Goal: Task Accomplishment & Management: Manage account settings

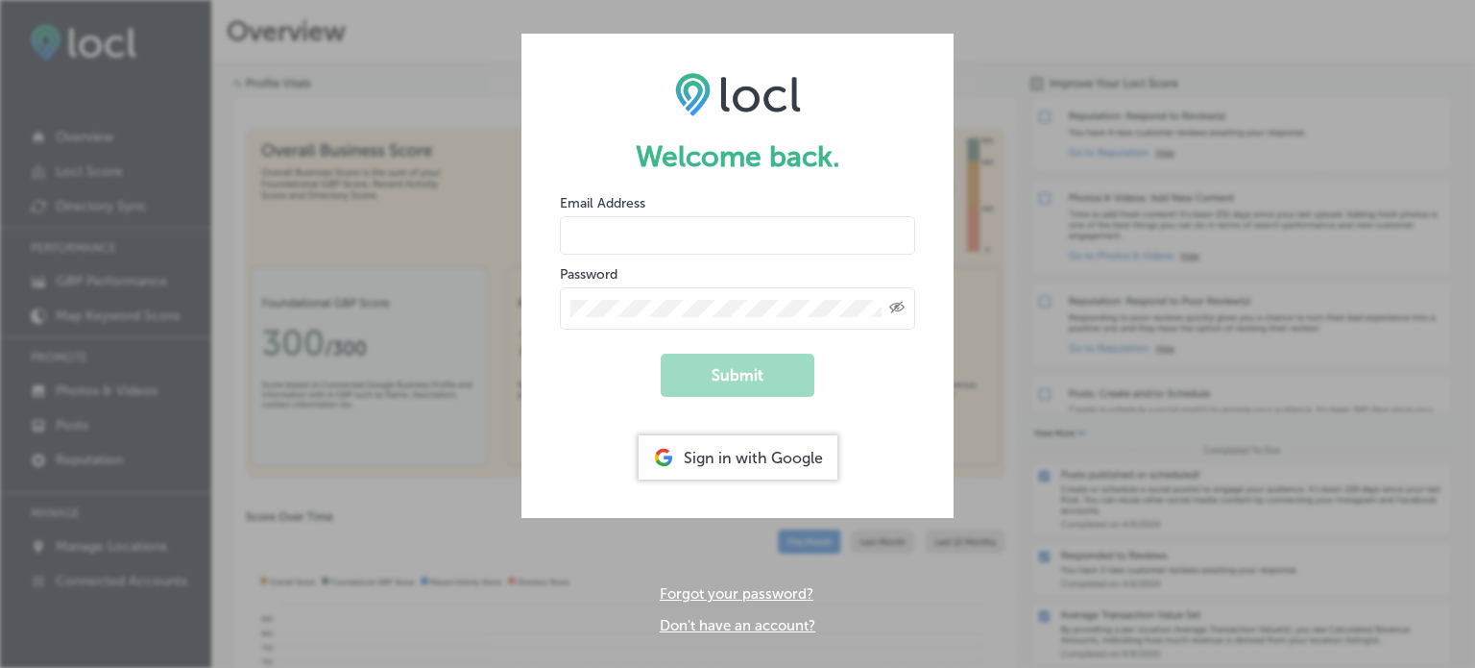
type input "[PERSON_NAME][DOMAIN_NAME][EMAIL_ADDRESS][PERSON_NAME][DOMAIN_NAME]"
click at [706, 460] on div "Sign in with Google" at bounding box center [738, 457] width 199 height 44
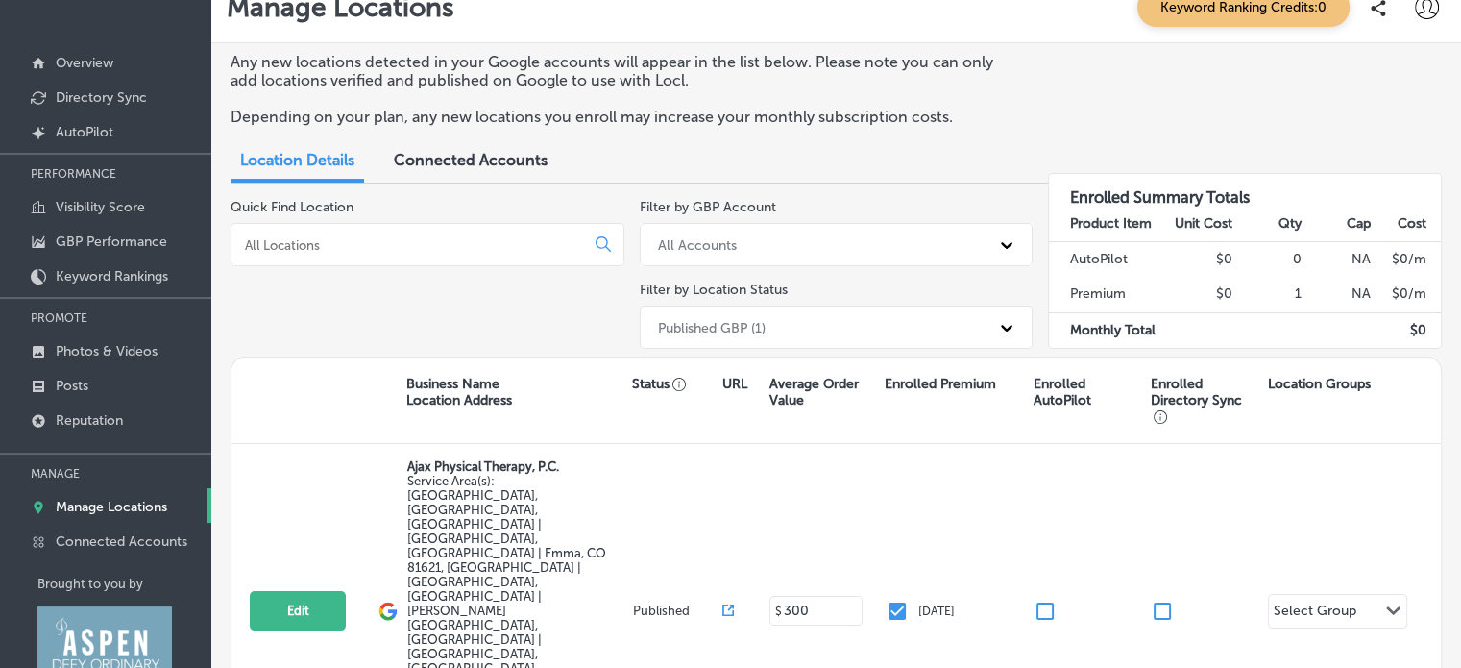
scroll to position [127, 0]
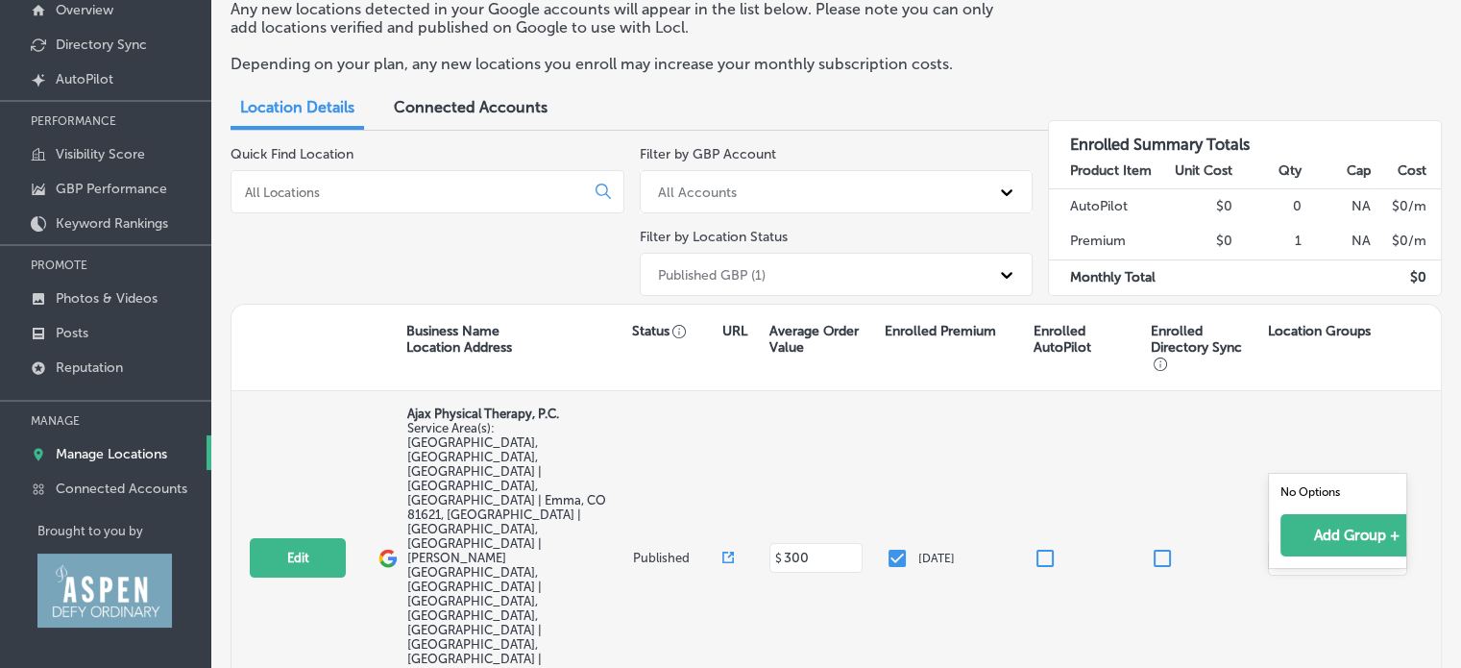
click at [1397, 553] on icon "Path Created with Sketch." at bounding box center [1393, 557] width 14 height 9
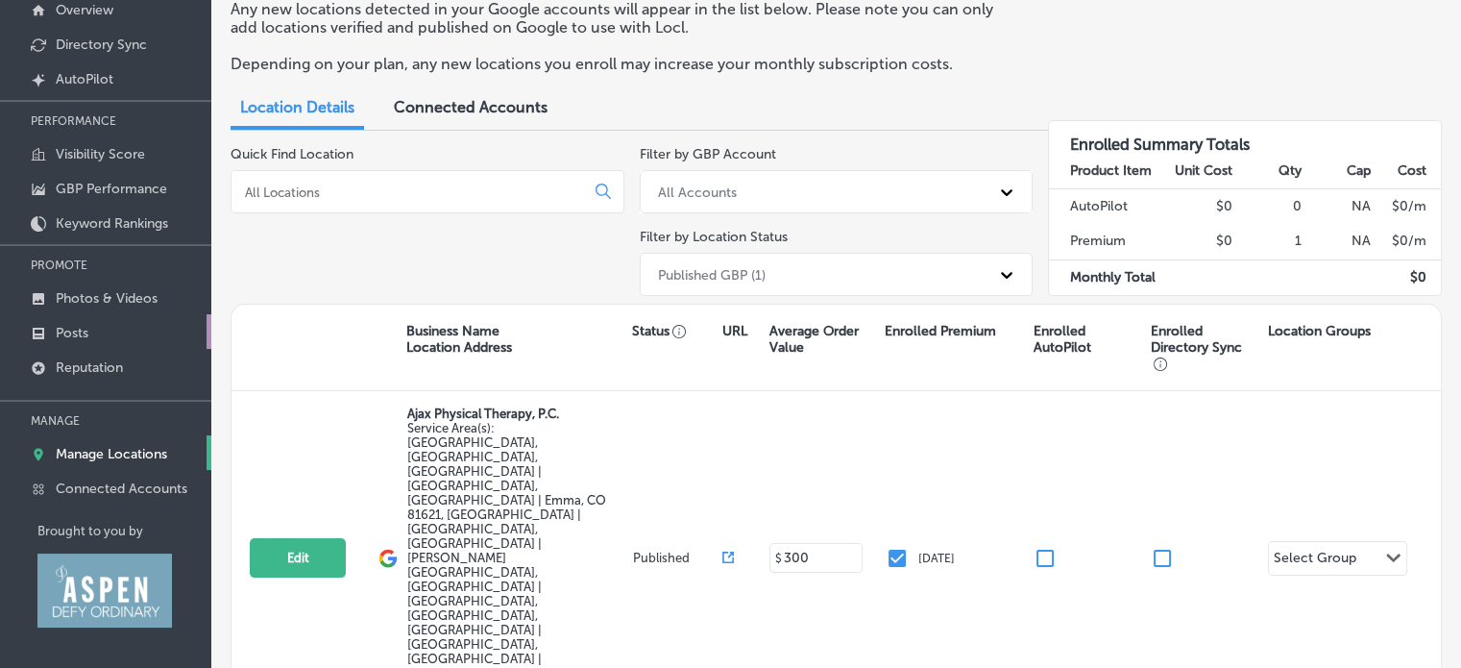
click at [84, 325] on p "Posts" at bounding box center [72, 333] width 33 height 16
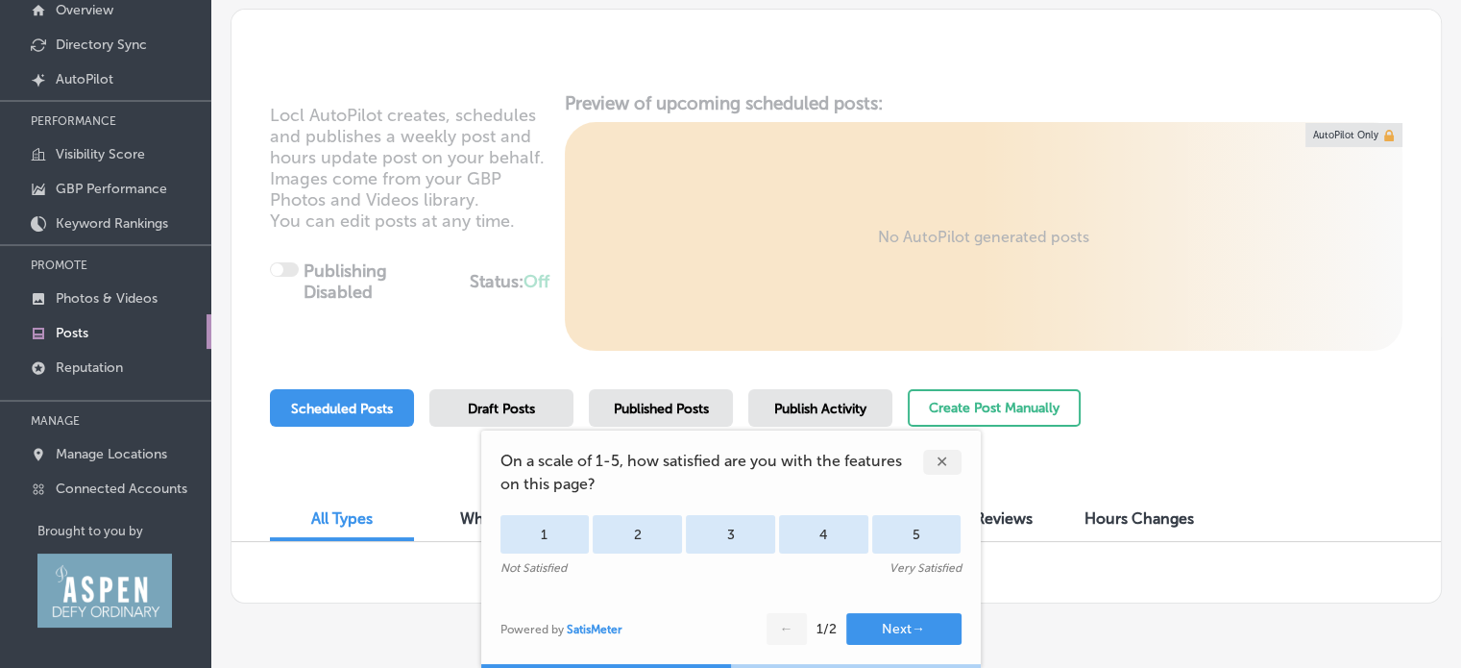
click at [955, 471] on div "✕" at bounding box center [942, 461] width 38 height 25
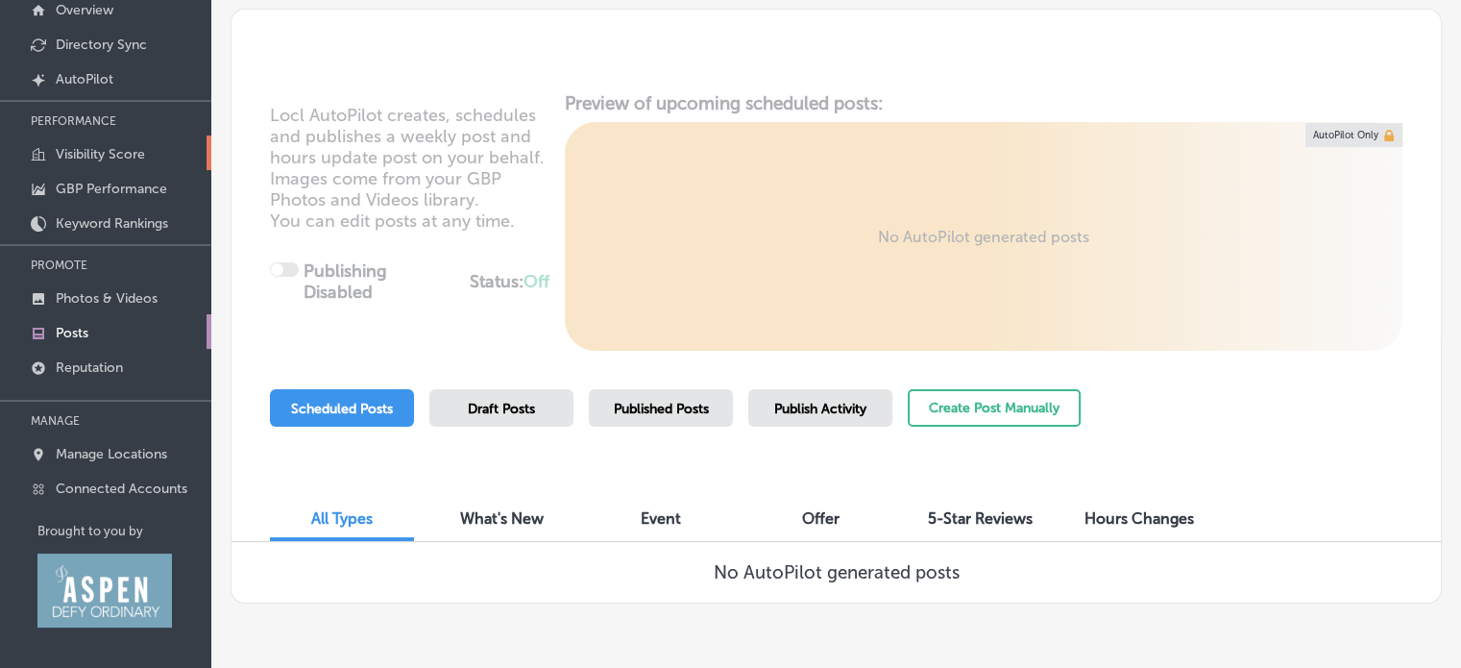
click at [81, 152] on p "Visibility Score" at bounding box center [100, 154] width 89 height 16
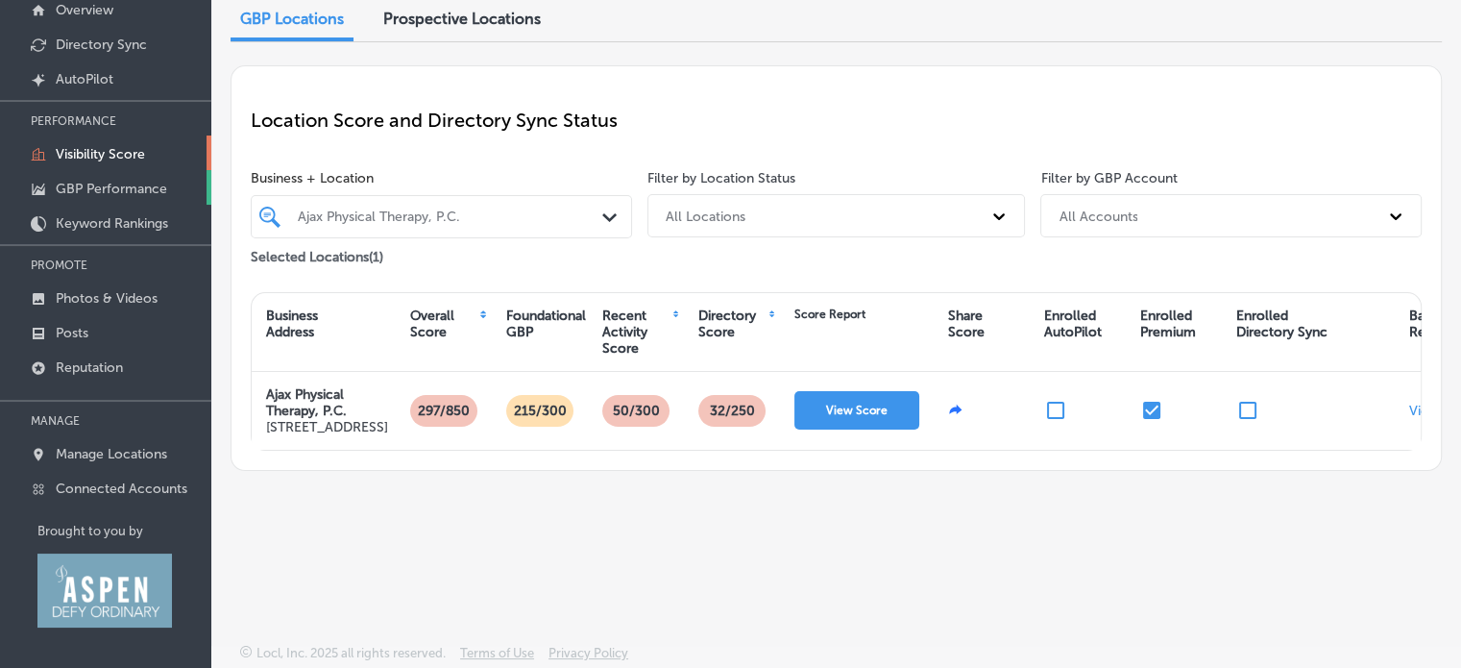
click at [99, 193] on p "GBP Performance" at bounding box center [111, 189] width 111 height 16
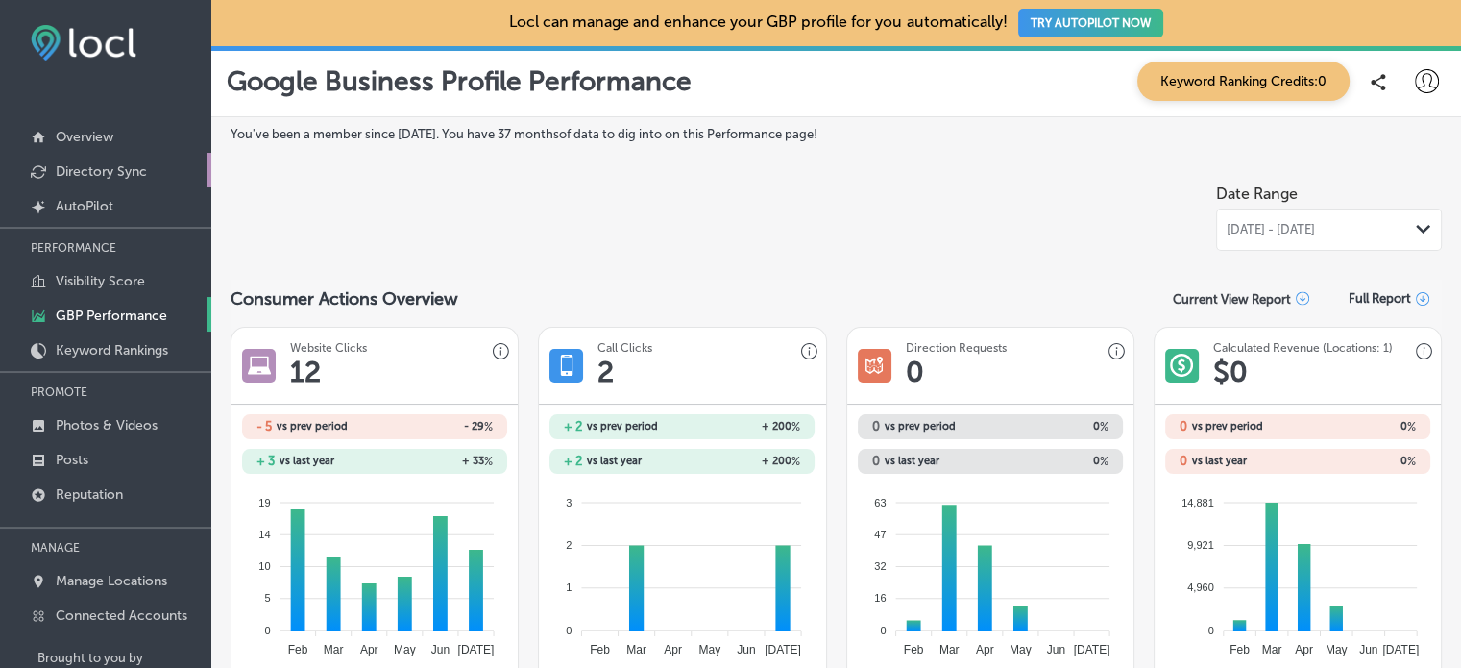
click at [88, 178] on p "Directory Sync" at bounding box center [101, 171] width 91 height 16
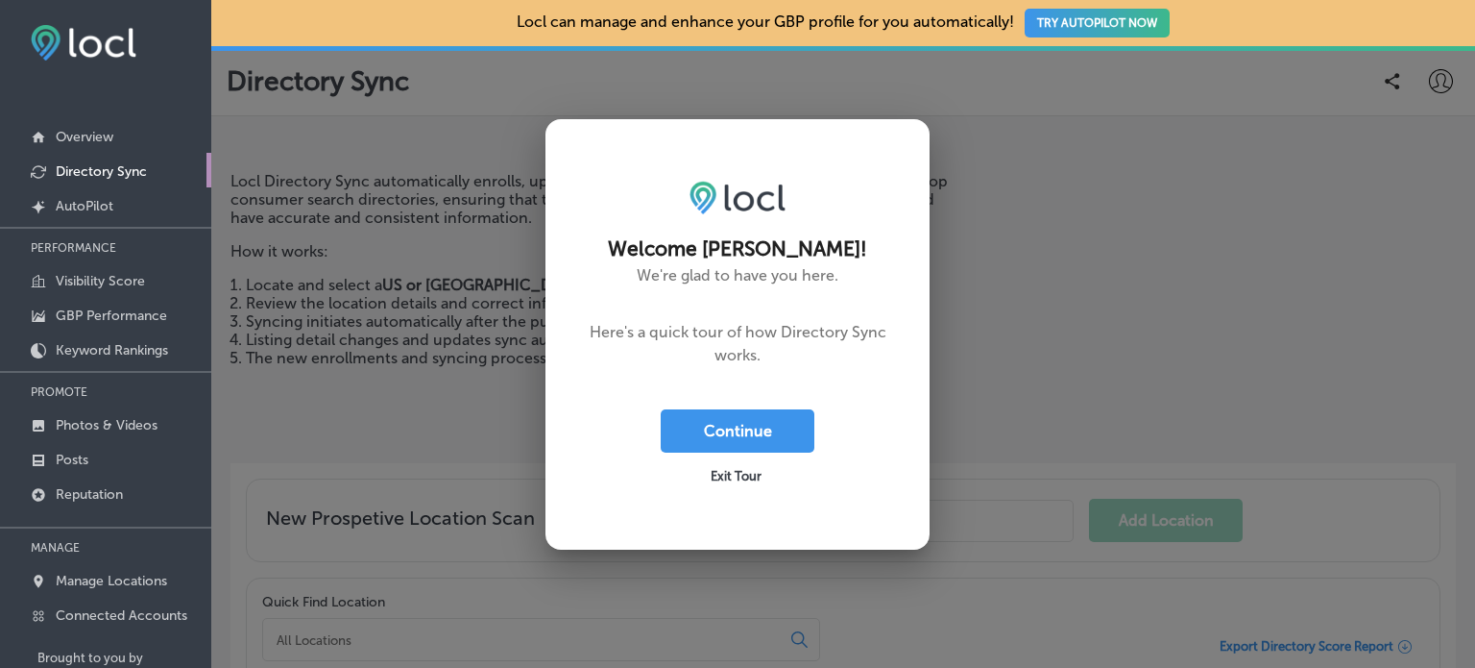
click at [753, 463] on div "Exit Tour" at bounding box center [738, 473] width 154 height 43
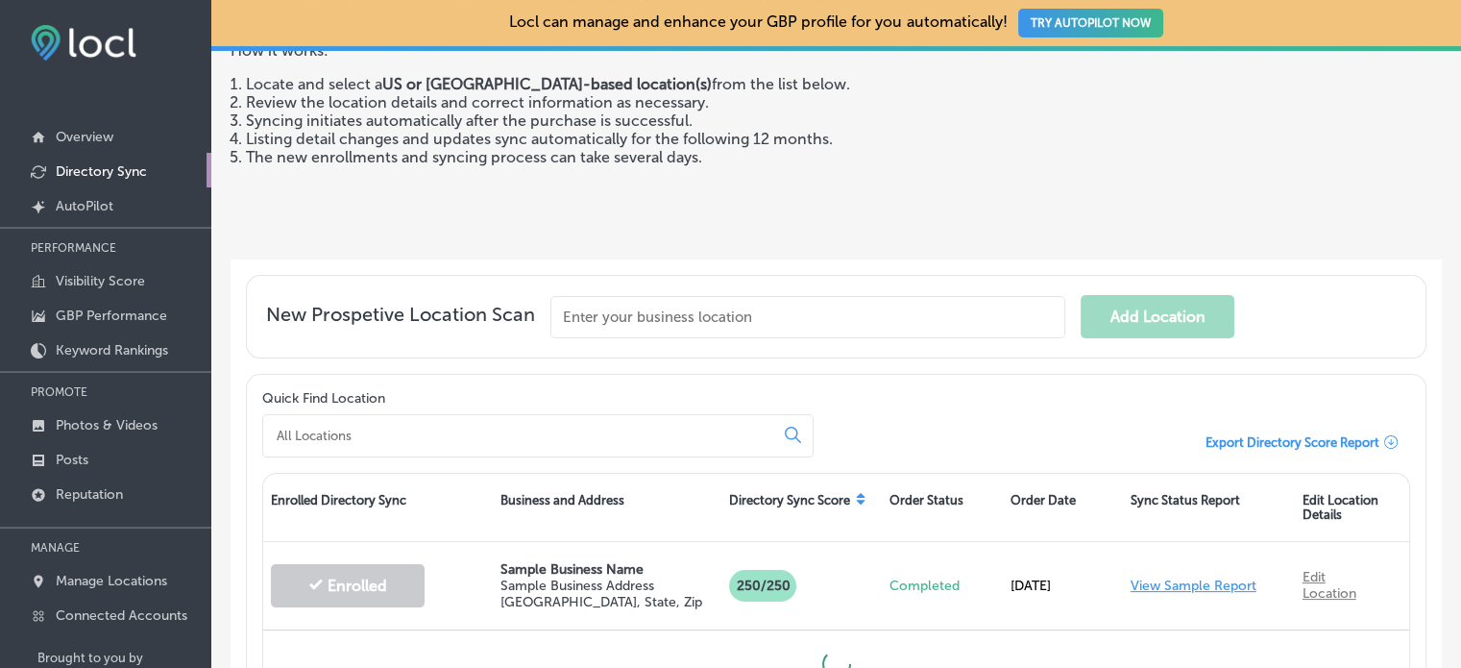
scroll to position [256, 0]
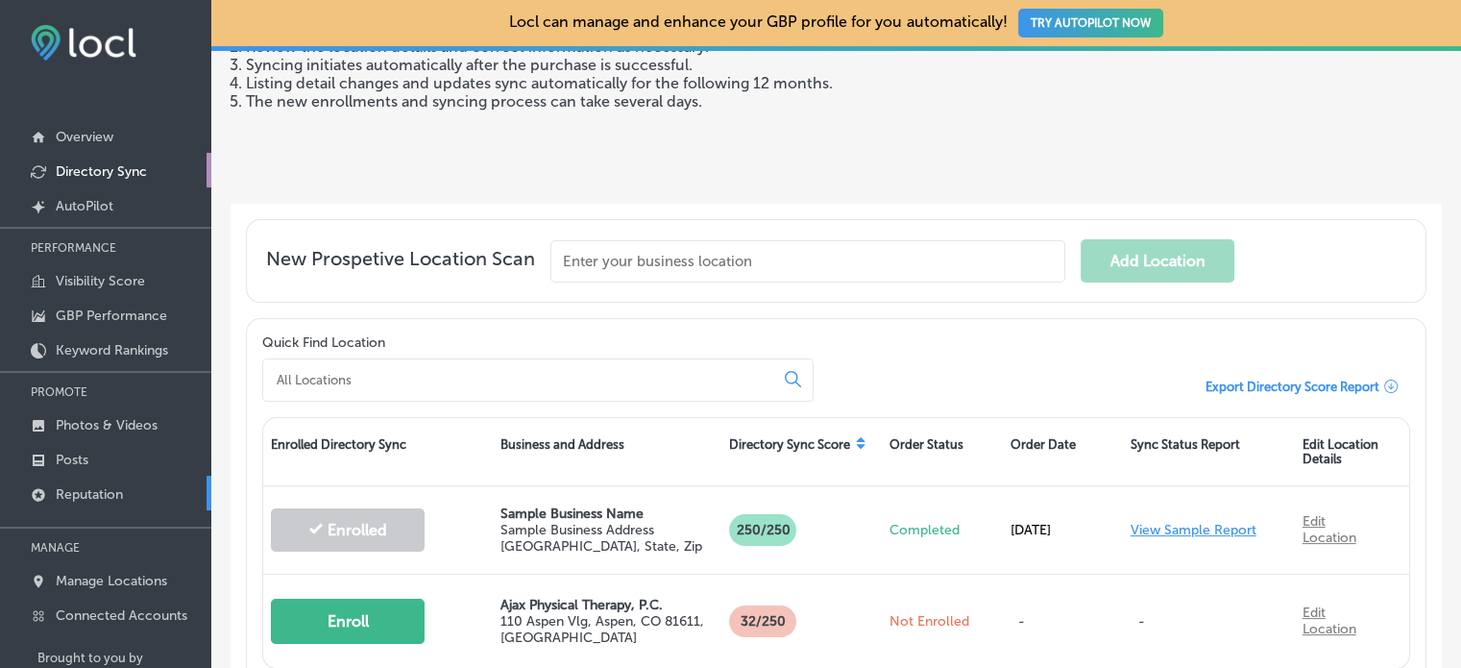
click at [97, 492] on p "Reputation" at bounding box center [89, 494] width 67 height 16
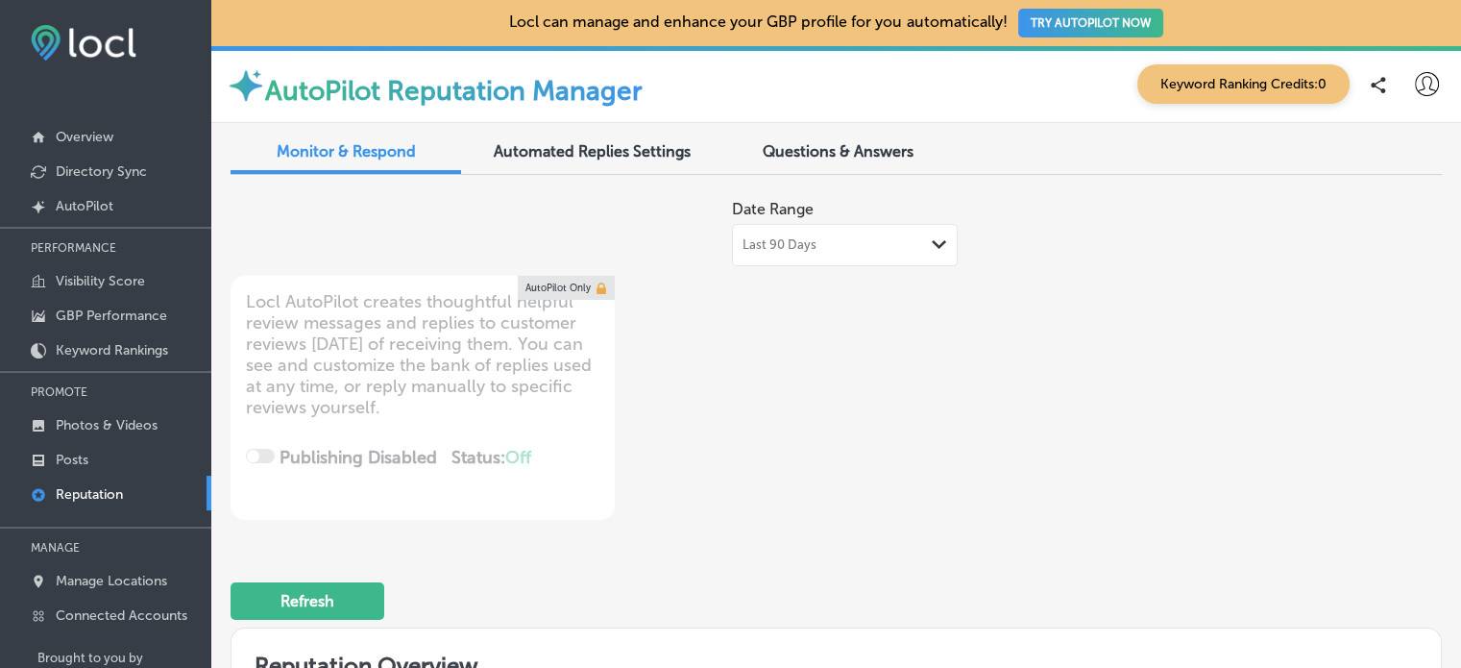
type textarea "x"
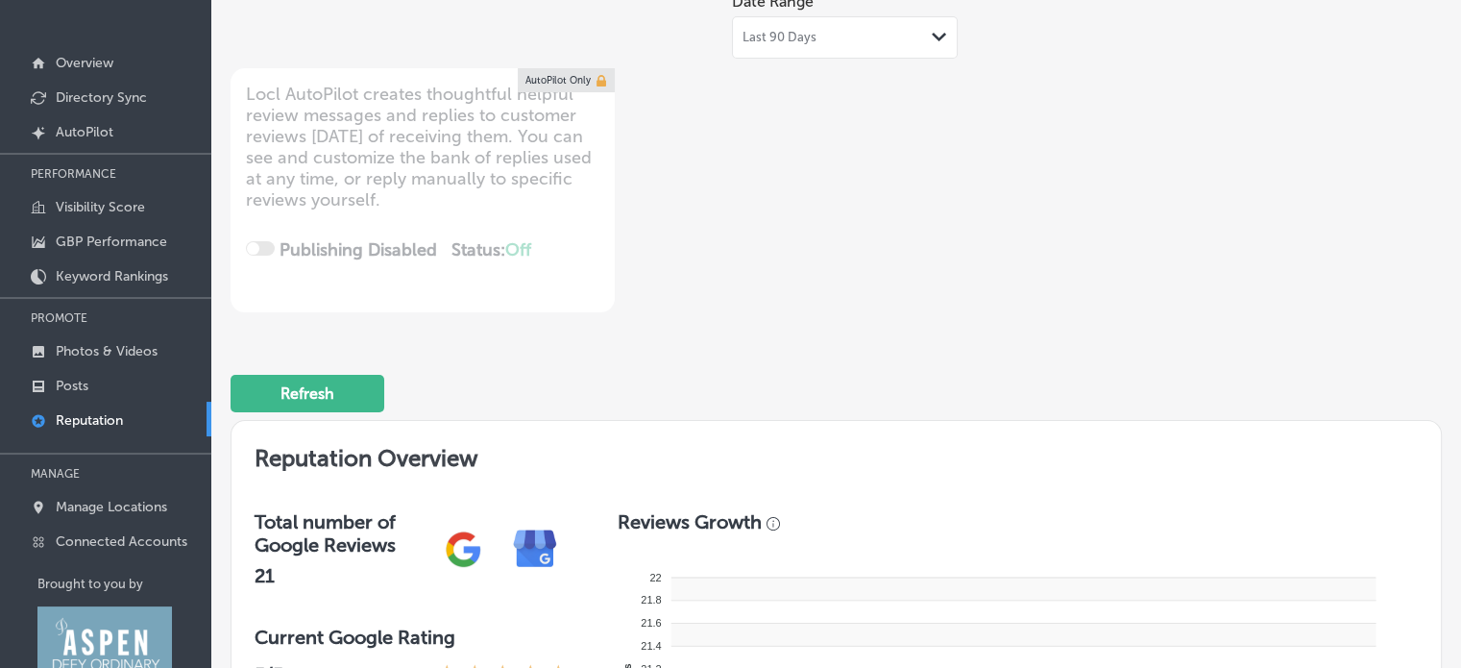
scroll to position [127, 0]
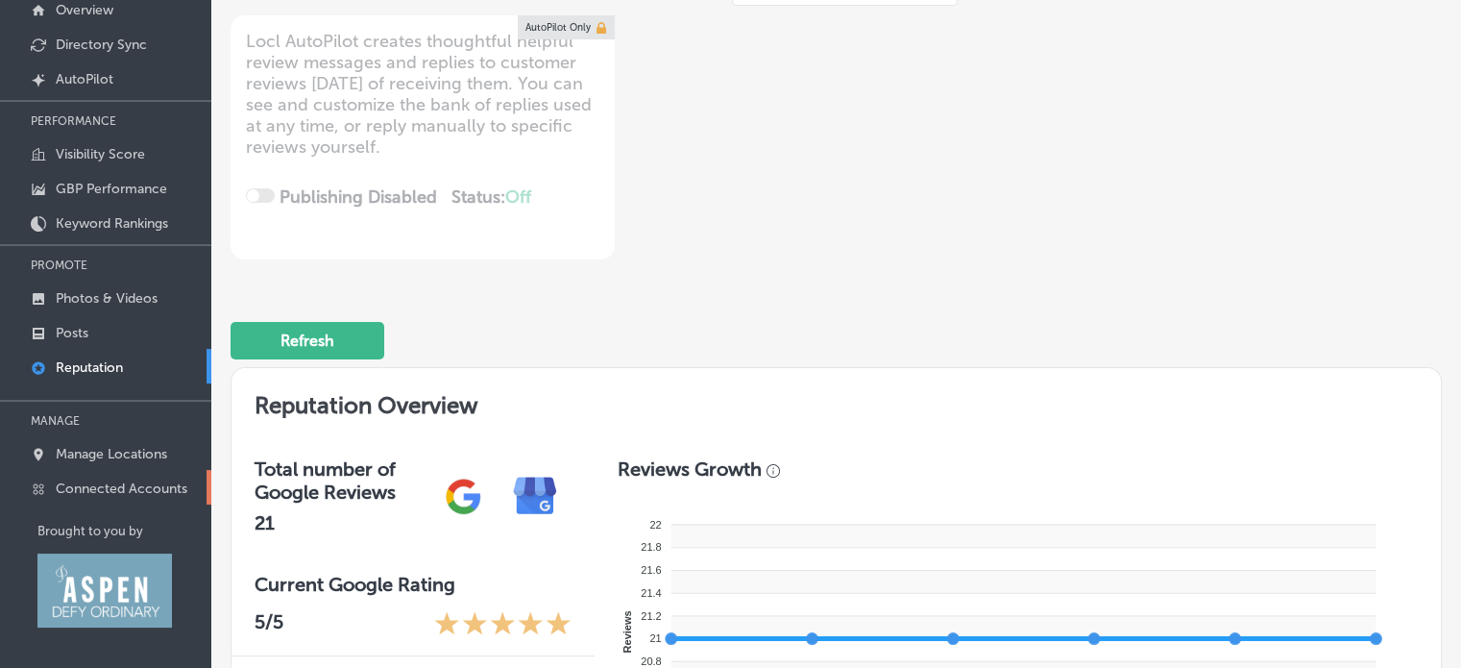
click at [130, 500] on link "Connected Accounts" at bounding box center [105, 487] width 211 height 35
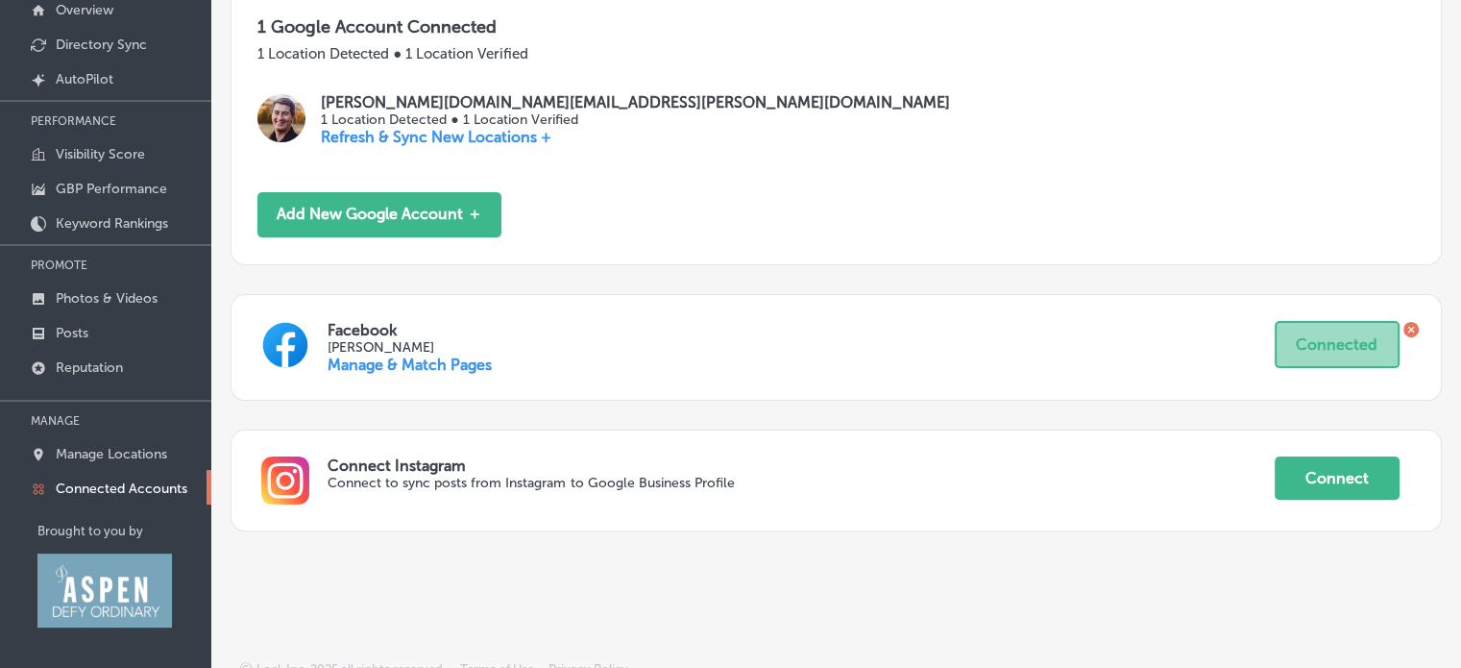
scroll to position [344, 0]
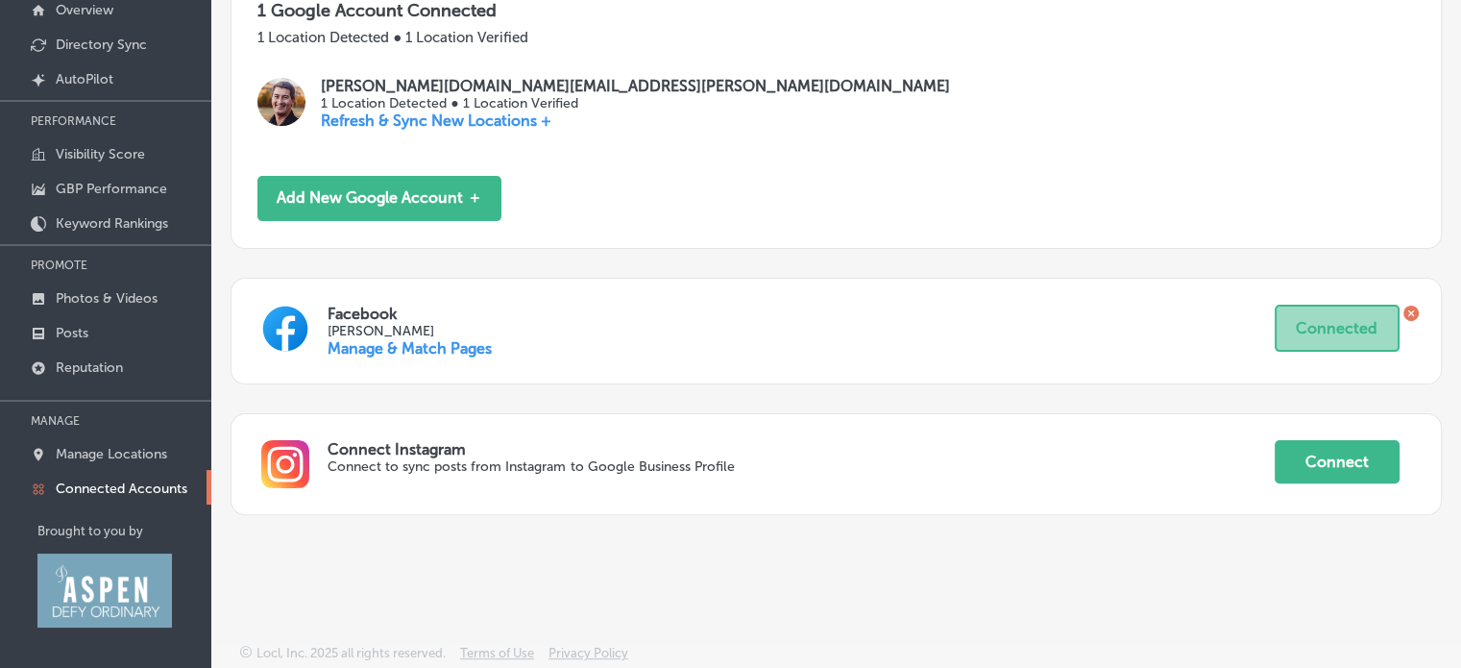
click at [356, 348] on link "Manage & Match Pages" at bounding box center [410, 348] width 164 height 18
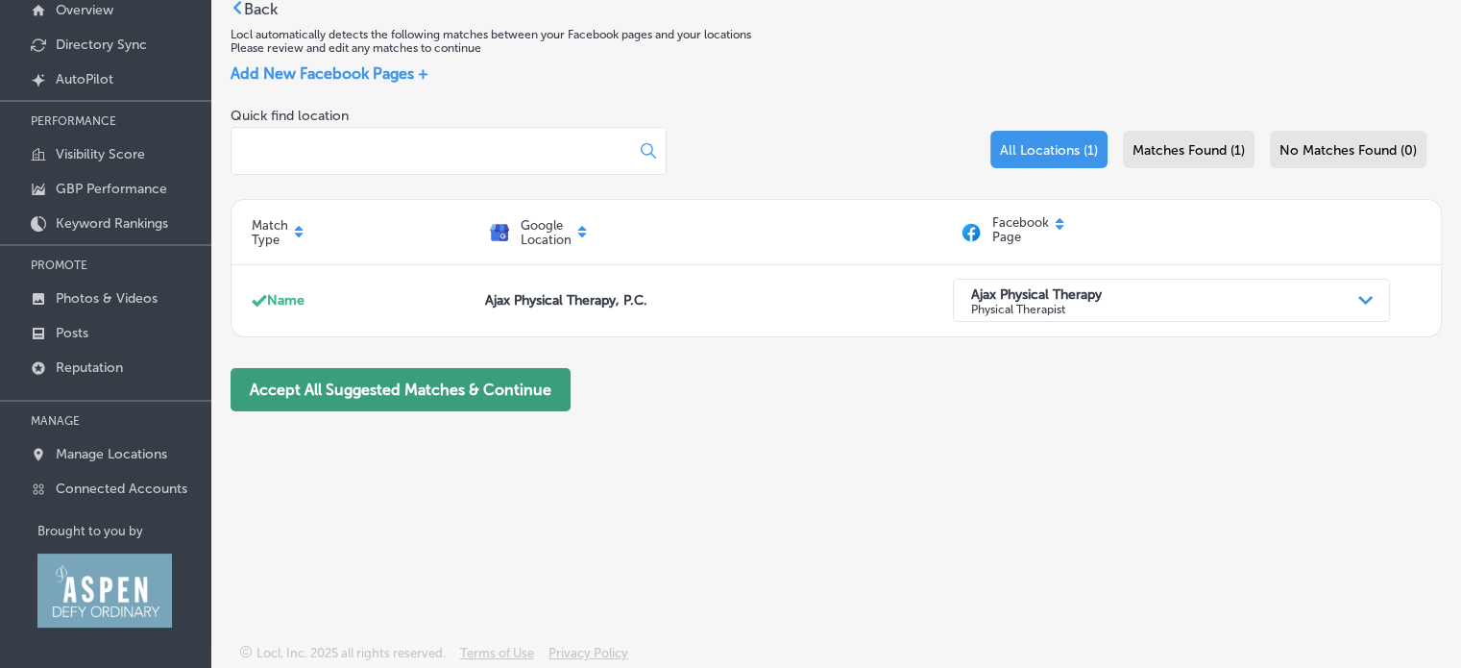
click at [353, 400] on button "Accept All Suggested Matches & Continue" at bounding box center [401, 389] width 340 height 43
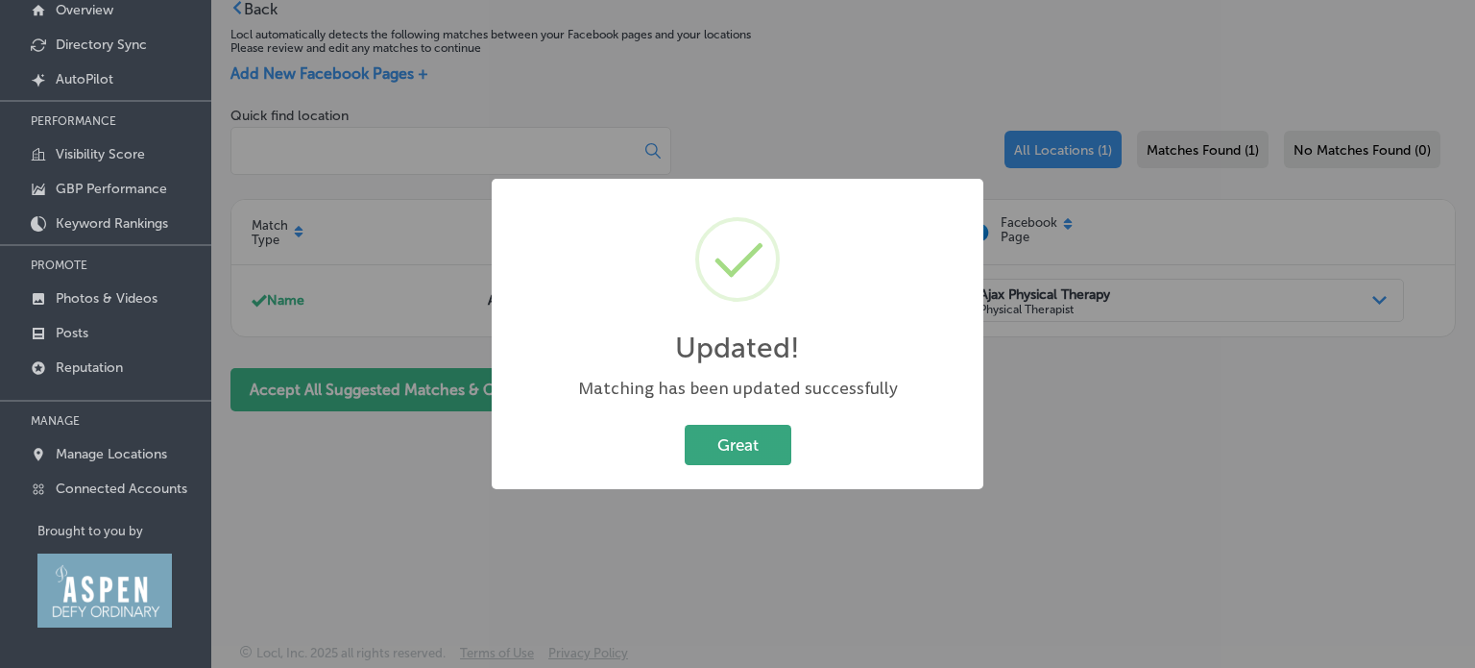
click at [744, 459] on button "Great" at bounding box center [738, 444] width 107 height 39
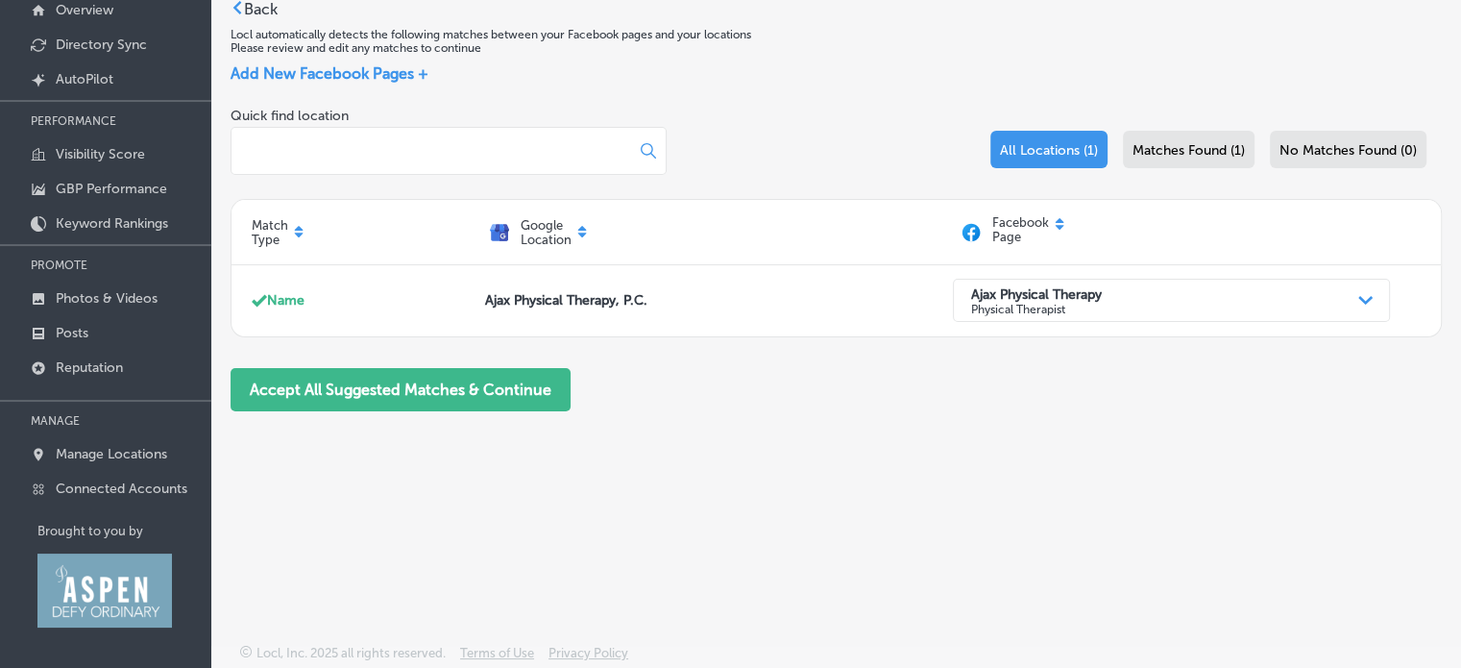
click at [251, 12] on label "Back" at bounding box center [261, 9] width 34 height 18
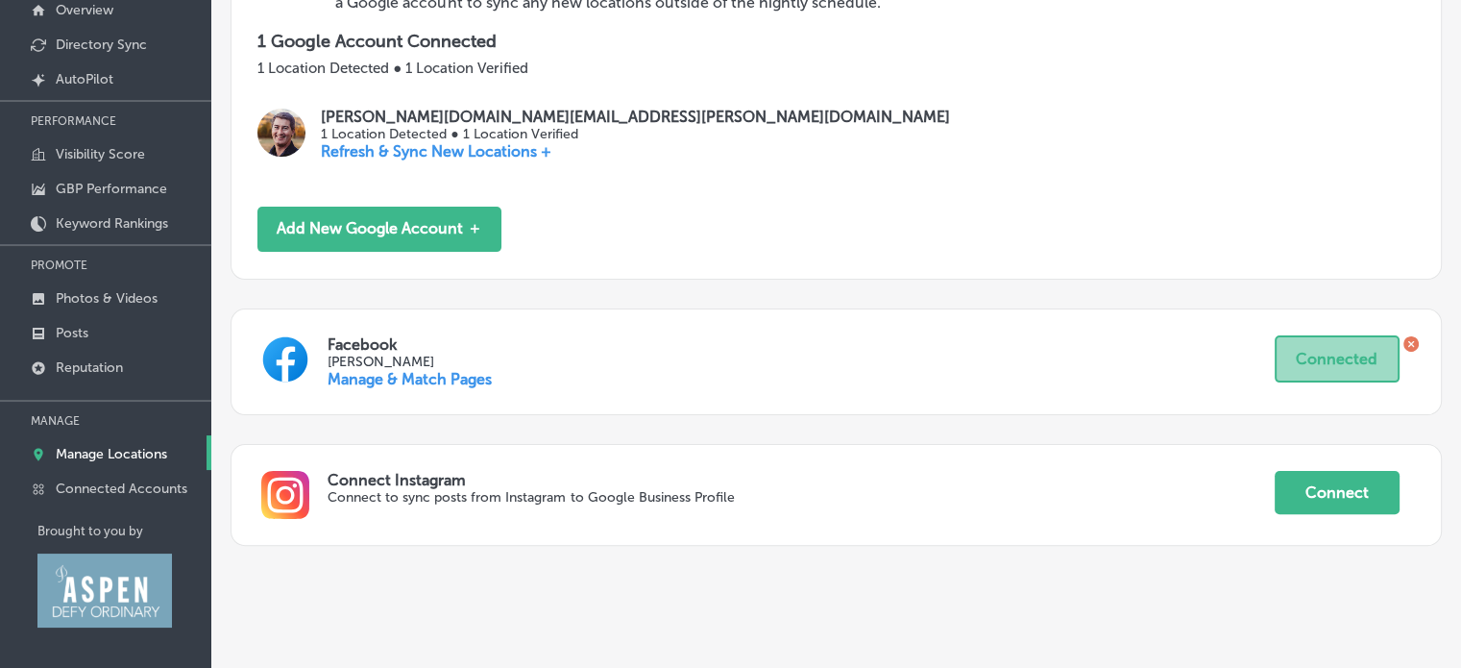
scroll to position [344, 0]
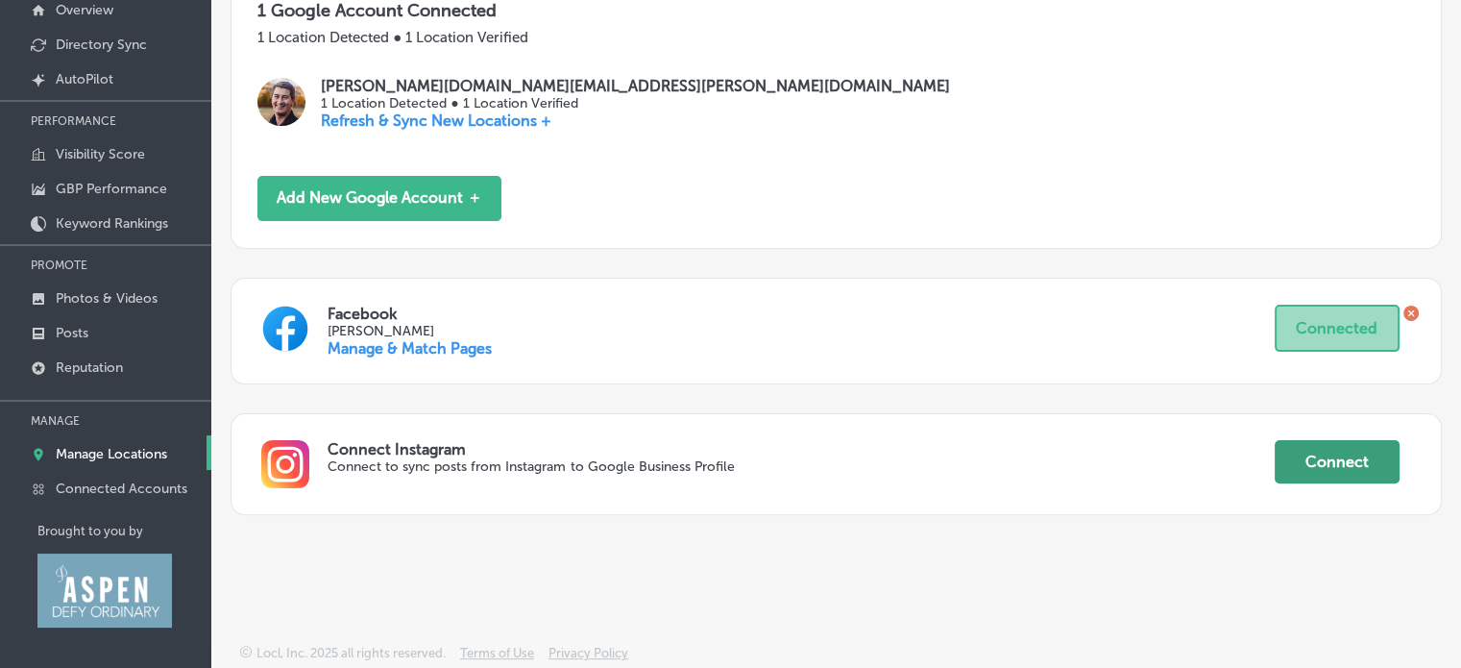
click at [1341, 461] on button "Connect" at bounding box center [1337, 461] width 125 height 43
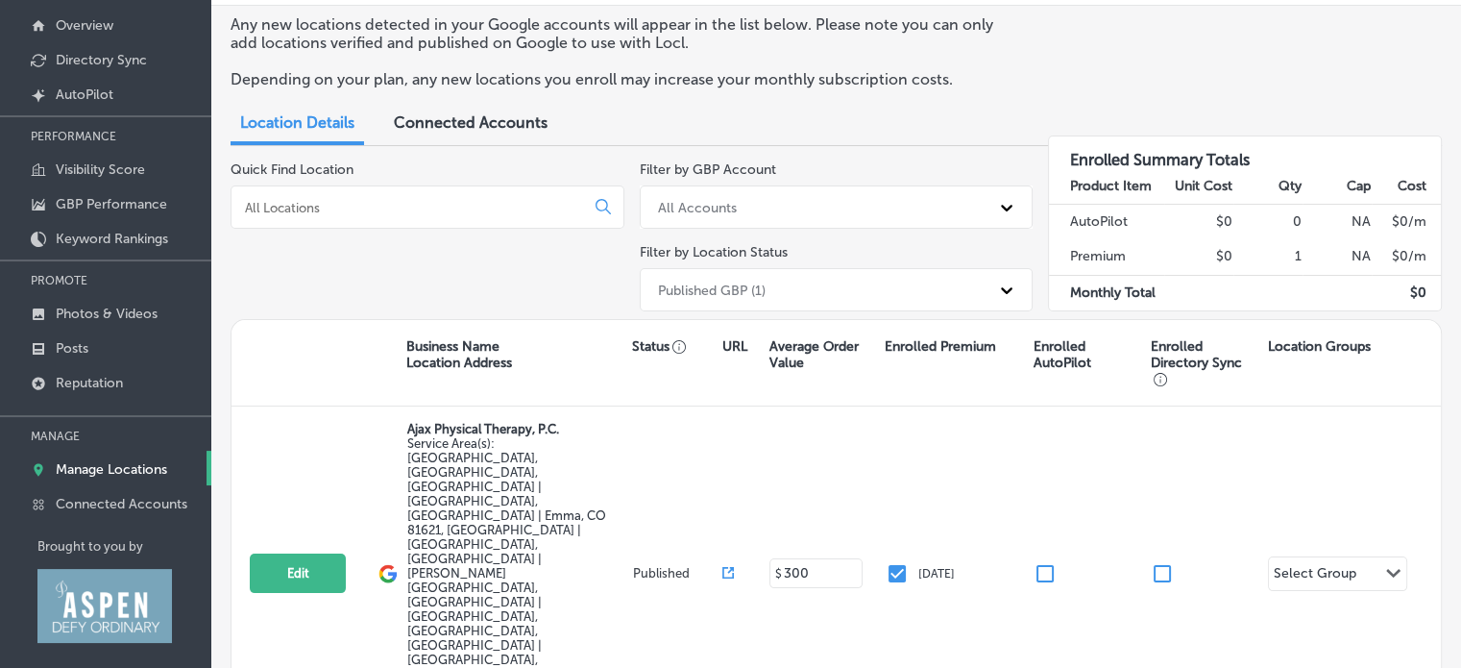
scroll to position [122, 0]
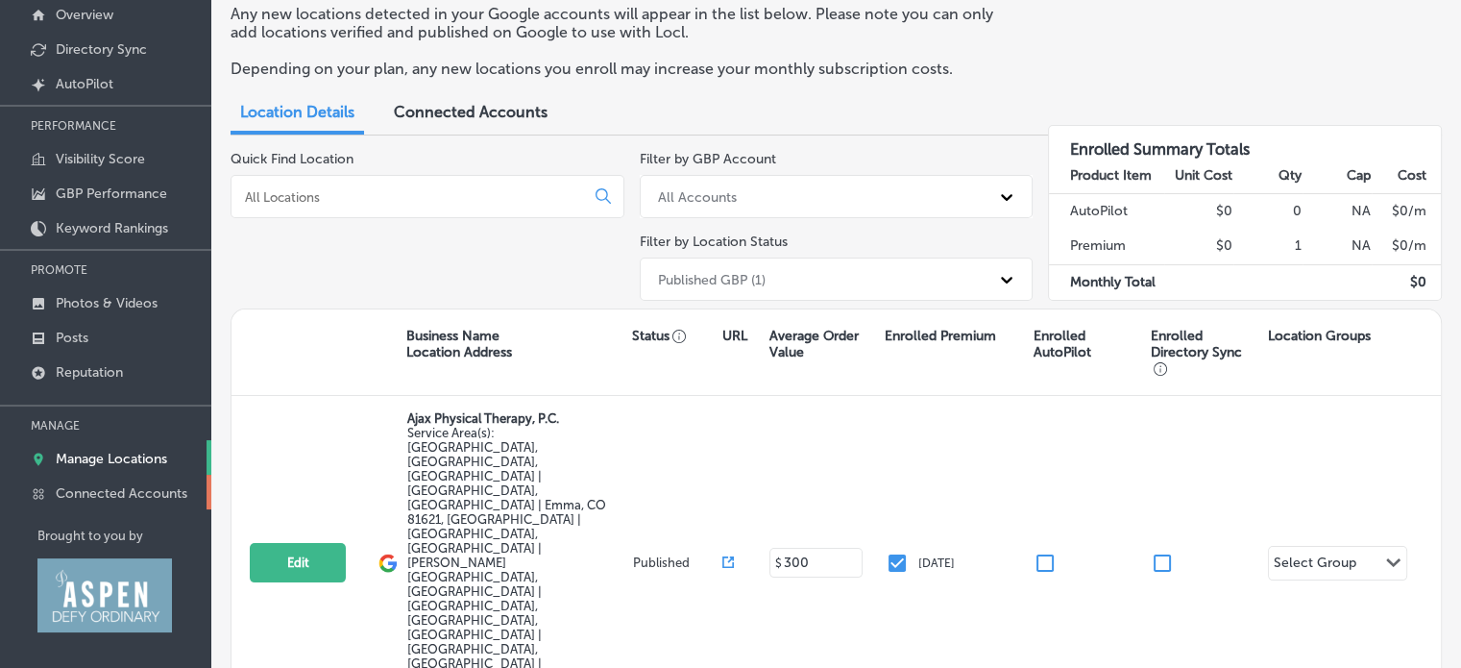
click at [96, 499] on link "Connected Accounts" at bounding box center [105, 491] width 211 height 35
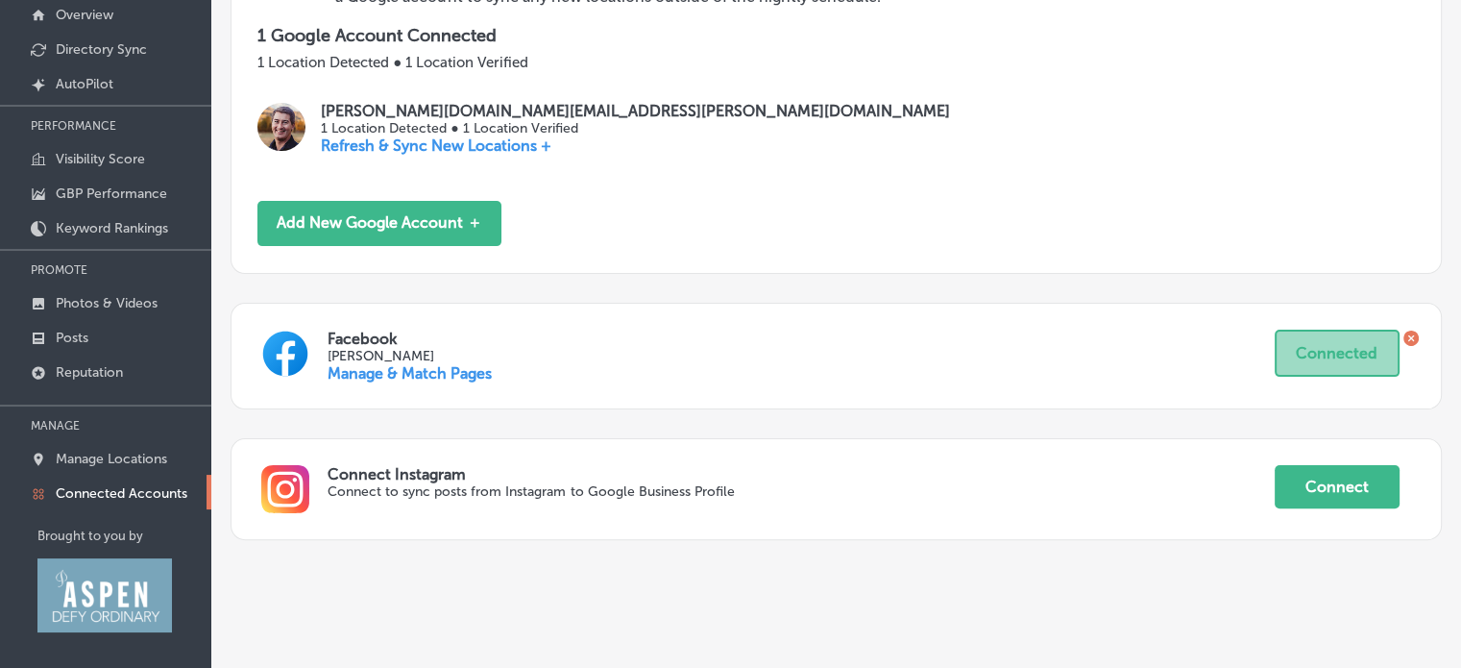
scroll to position [344, 0]
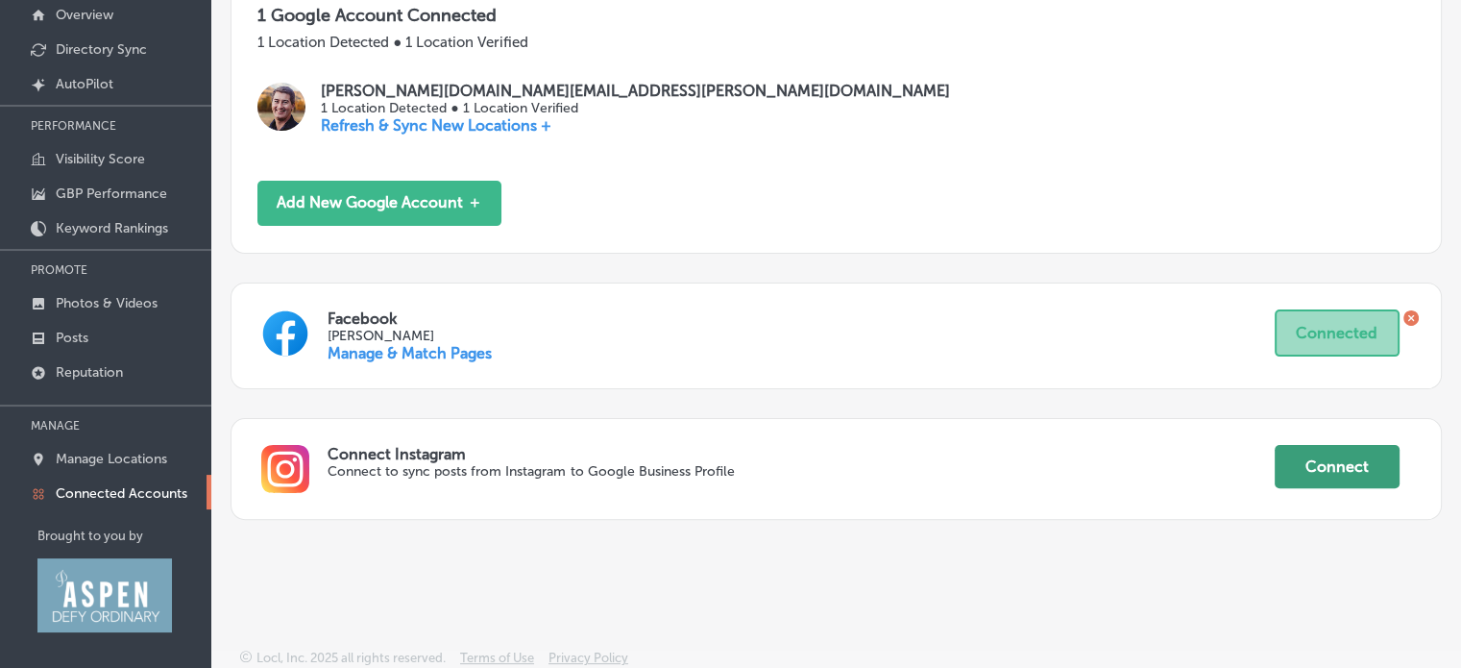
click at [1325, 462] on button "Connect" at bounding box center [1337, 466] width 125 height 43
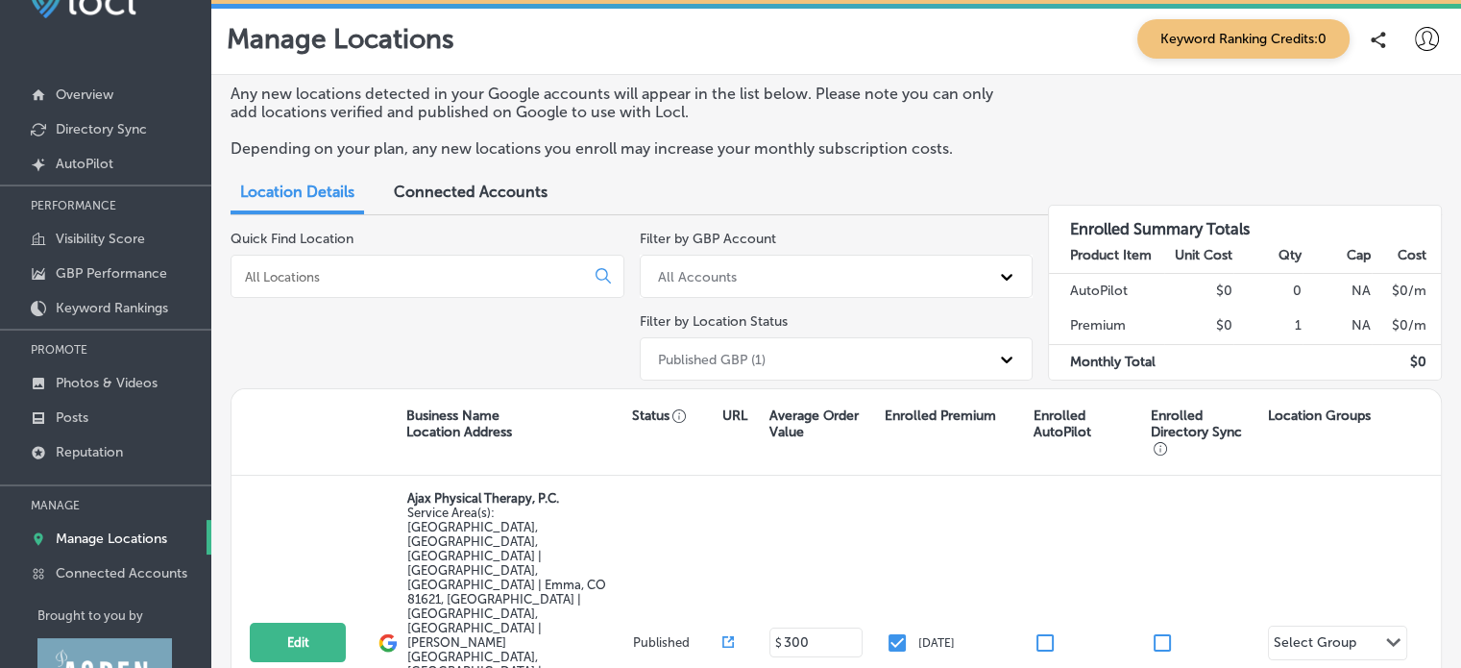
scroll to position [127, 0]
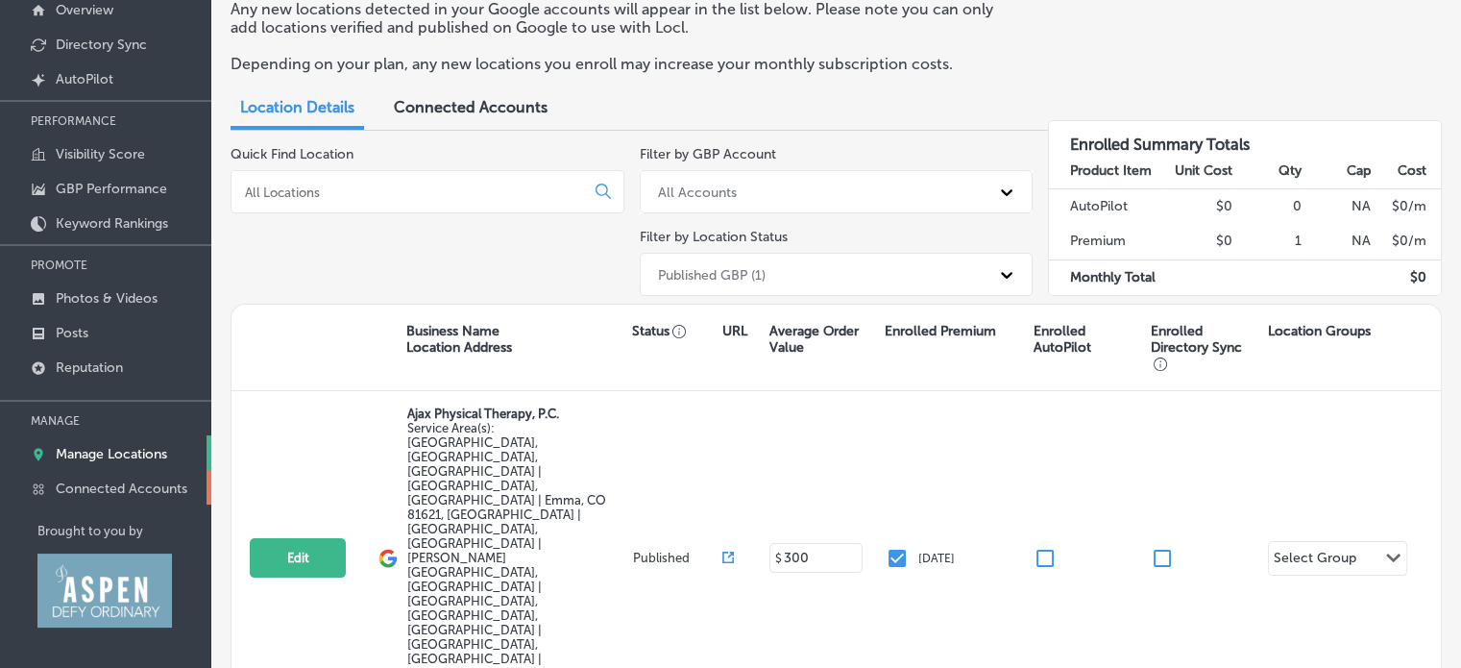
click at [85, 487] on p "Connected Accounts" at bounding box center [122, 488] width 132 height 16
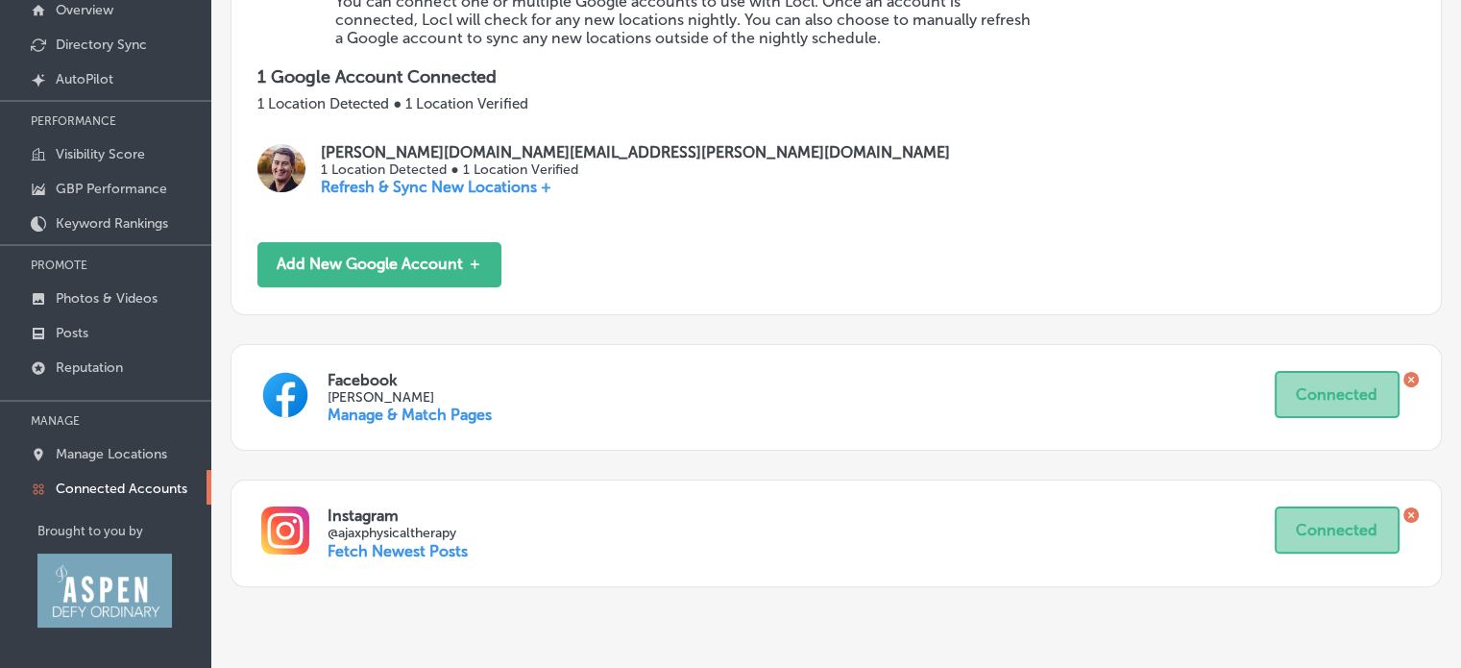
scroll to position [350, 0]
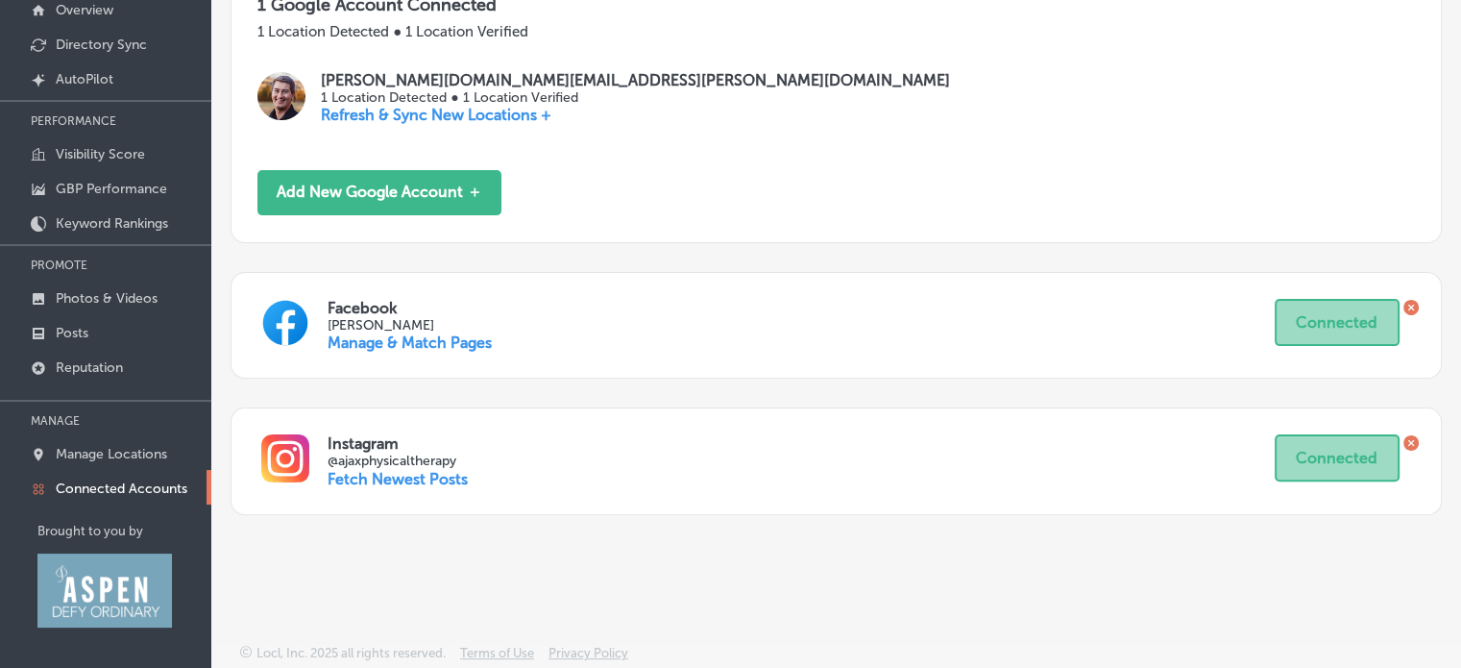
click at [417, 480] on p "Fetch Newest Posts" at bounding box center [398, 479] width 140 height 18
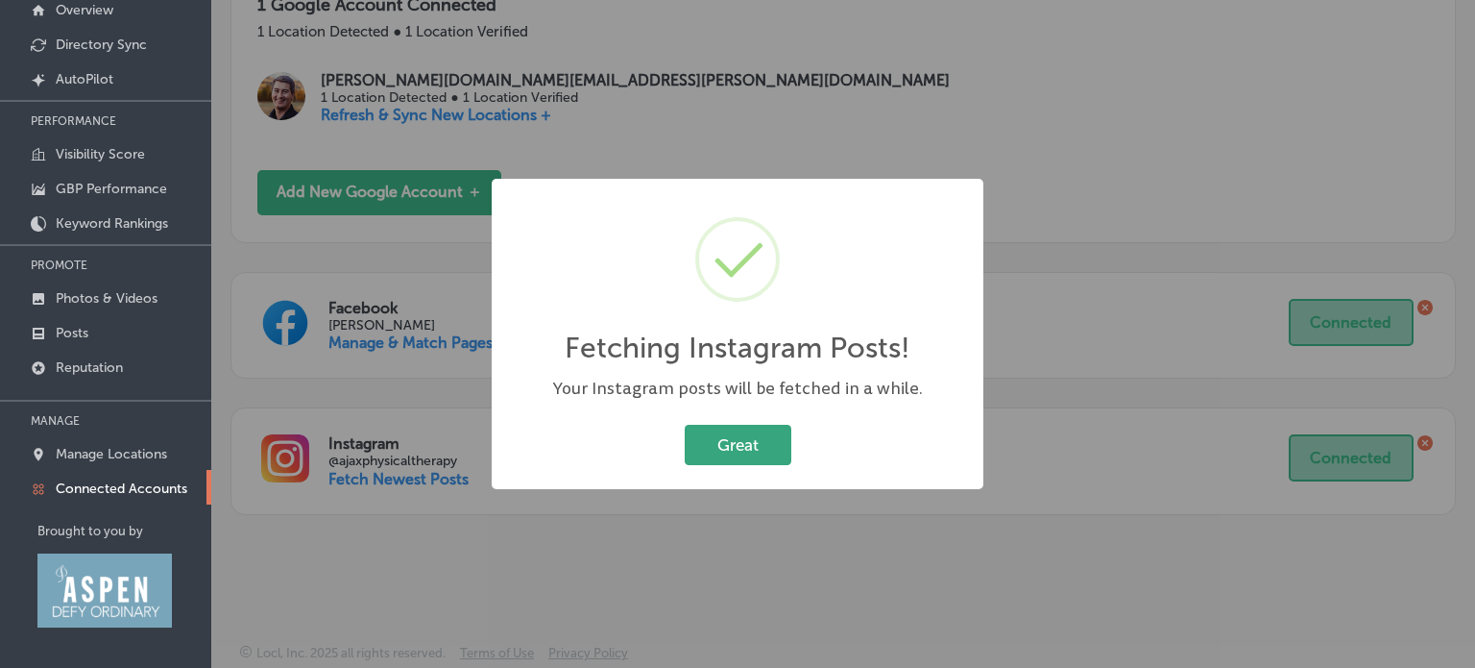
click at [761, 441] on button "Great" at bounding box center [738, 444] width 107 height 39
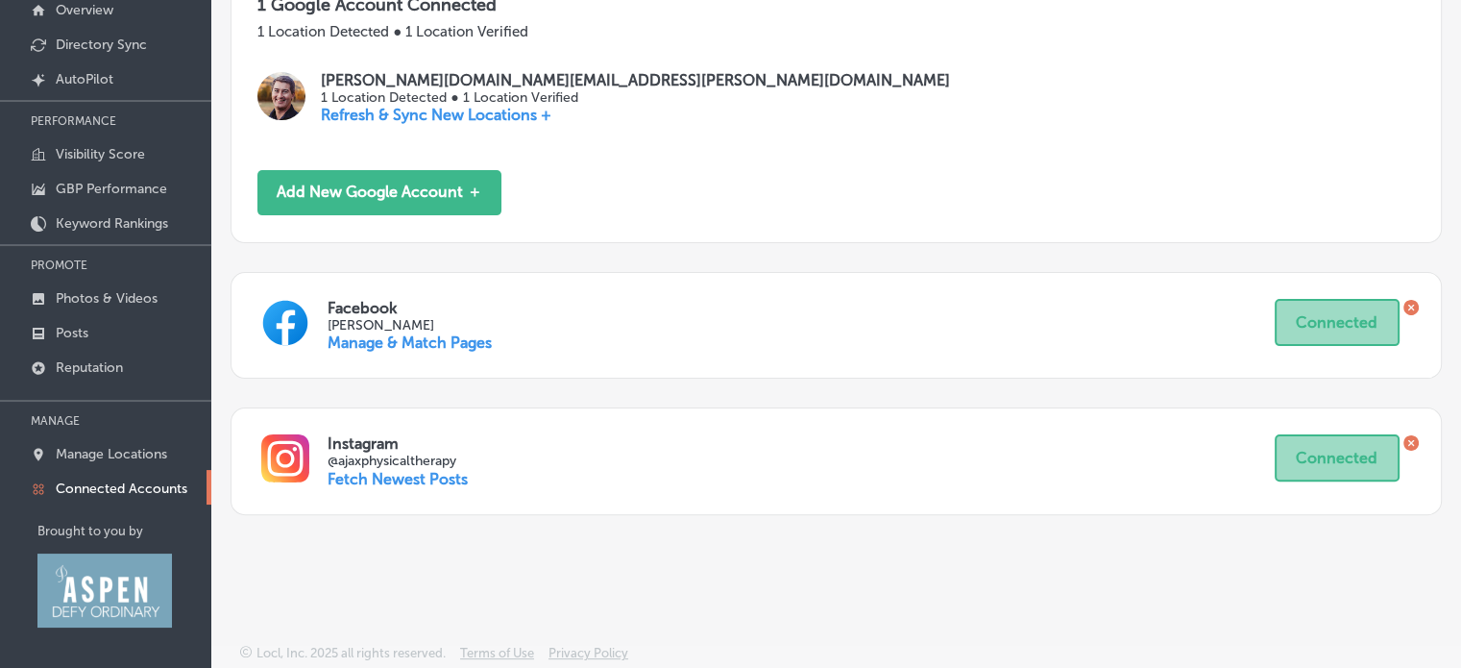
click at [380, 333] on link "Manage & Match Pages" at bounding box center [410, 342] width 164 height 18
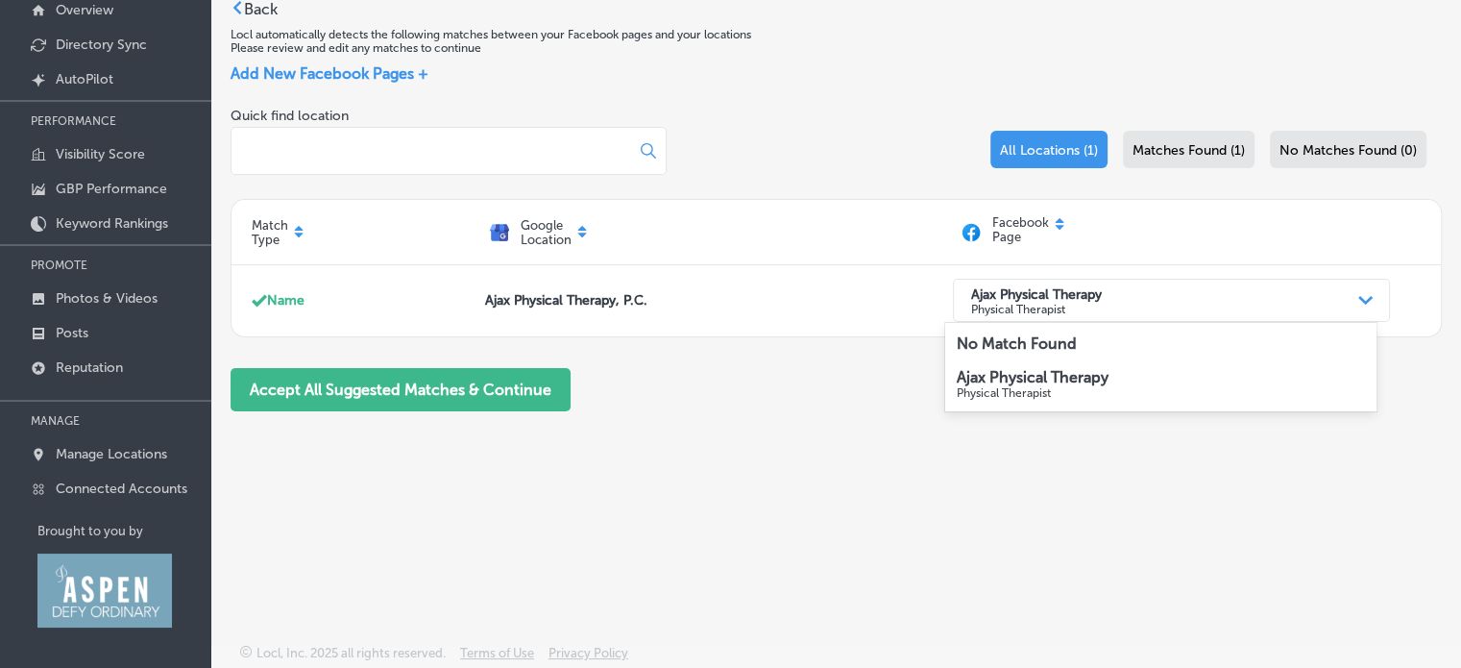
click at [1252, 501] on div "Back Locl automatically detects the following matches between your Facebook pag…" at bounding box center [836, 271] width 1250 height 563
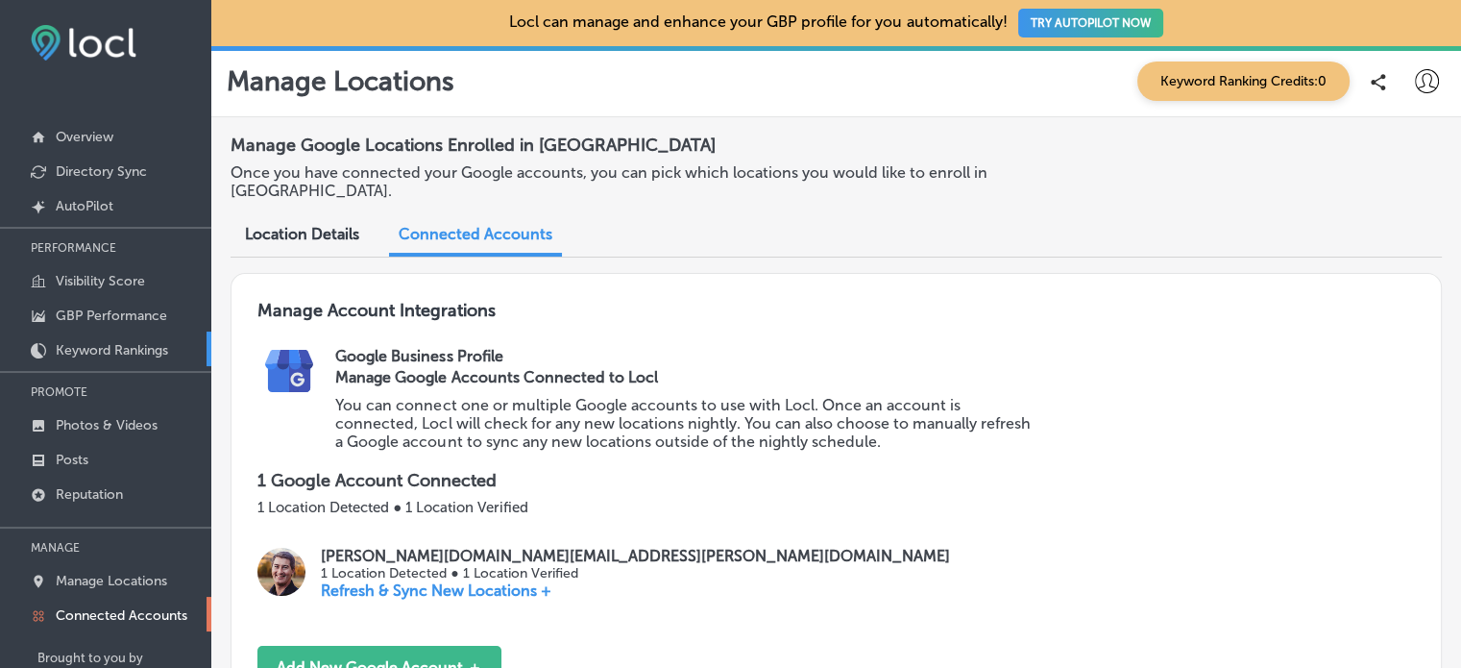
click at [106, 338] on link "Keyword Rankings" at bounding box center [105, 348] width 211 height 35
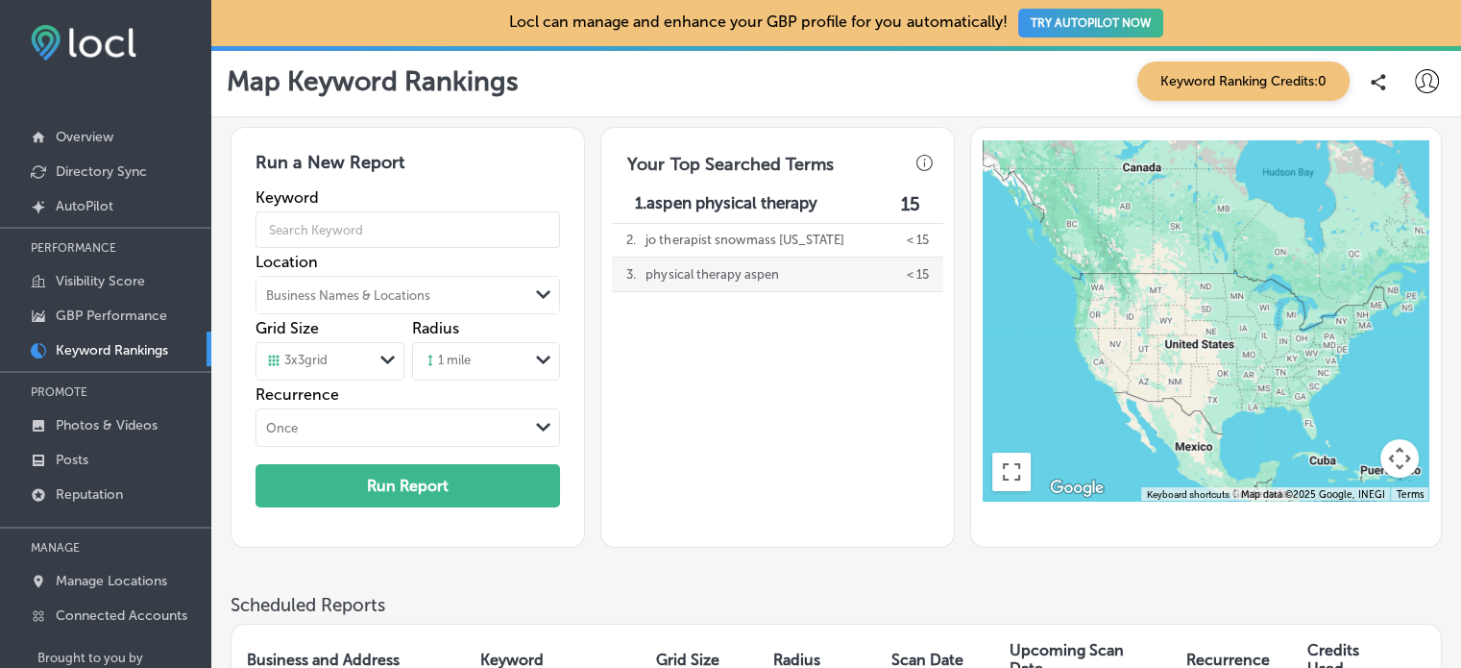
click at [681, 267] on p "physical therapy aspen" at bounding box center [711, 274] width 133 height 34
type input "physical therapy aspen"
click at [926, 156] on icon "button" at bounding box center [924, 163] width 17 height 17
